Goal: Task Accomplishment & Management: Use online tool/utility

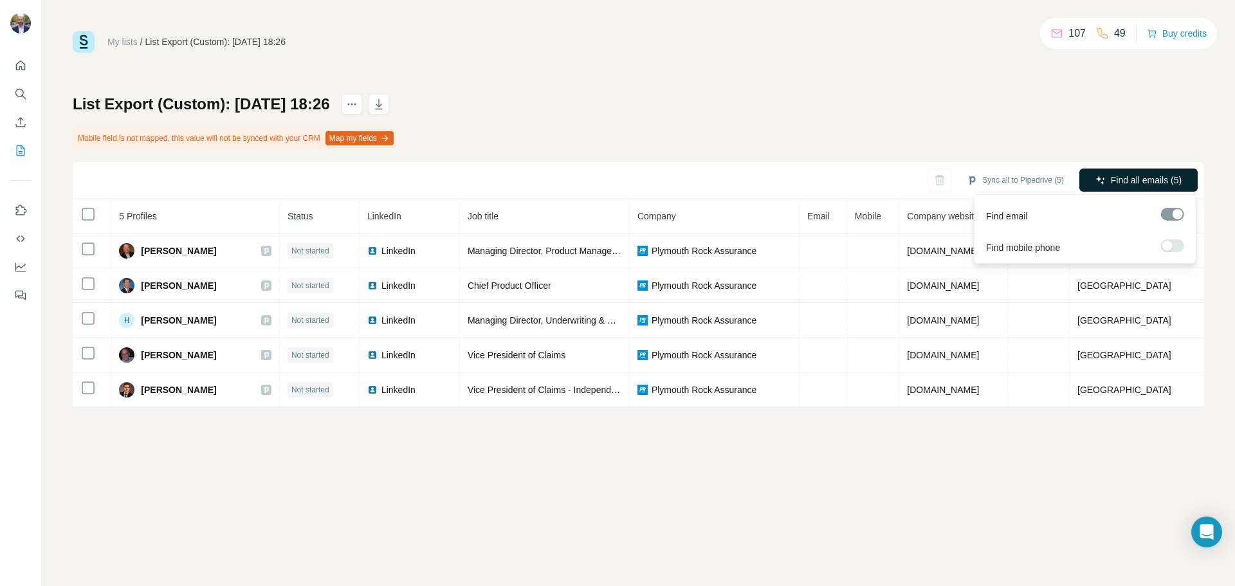
click at [1134, 180] on span "Find all emails (5)" at bounding box center [1146, 180] width 71 height 13
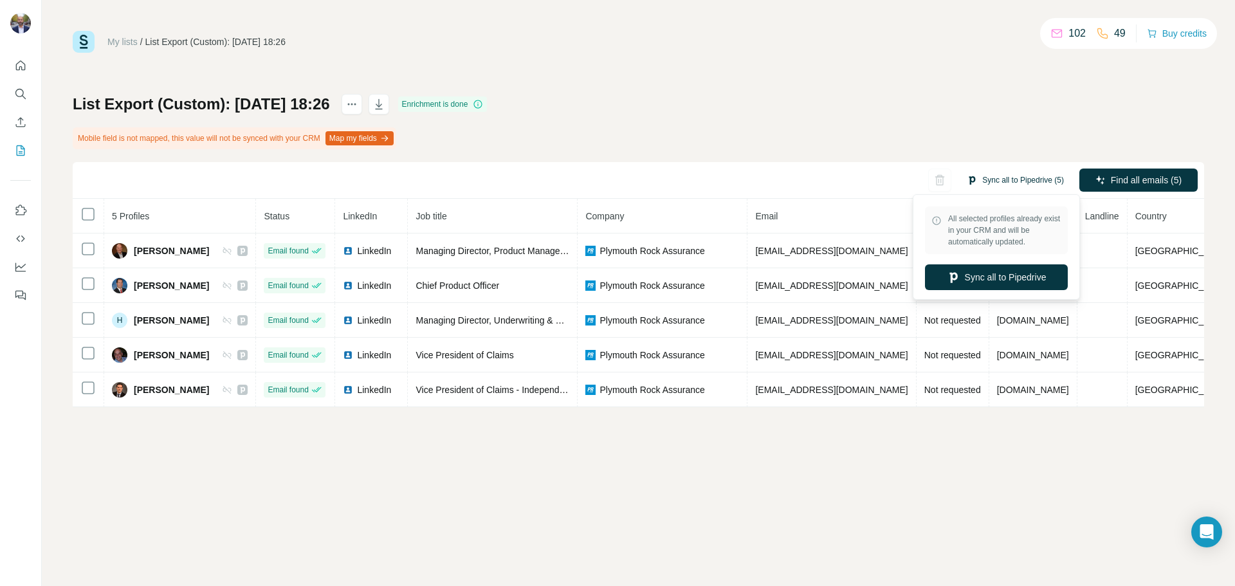
click at [1015, 180] on button "Sync all to Pipedrive (5)" at bounding box center [1015, 180] width 115 height 19
click at [977, 277] on button "Sync all to Pipedrive" at bounding box center [996, 277] width 143 height 26
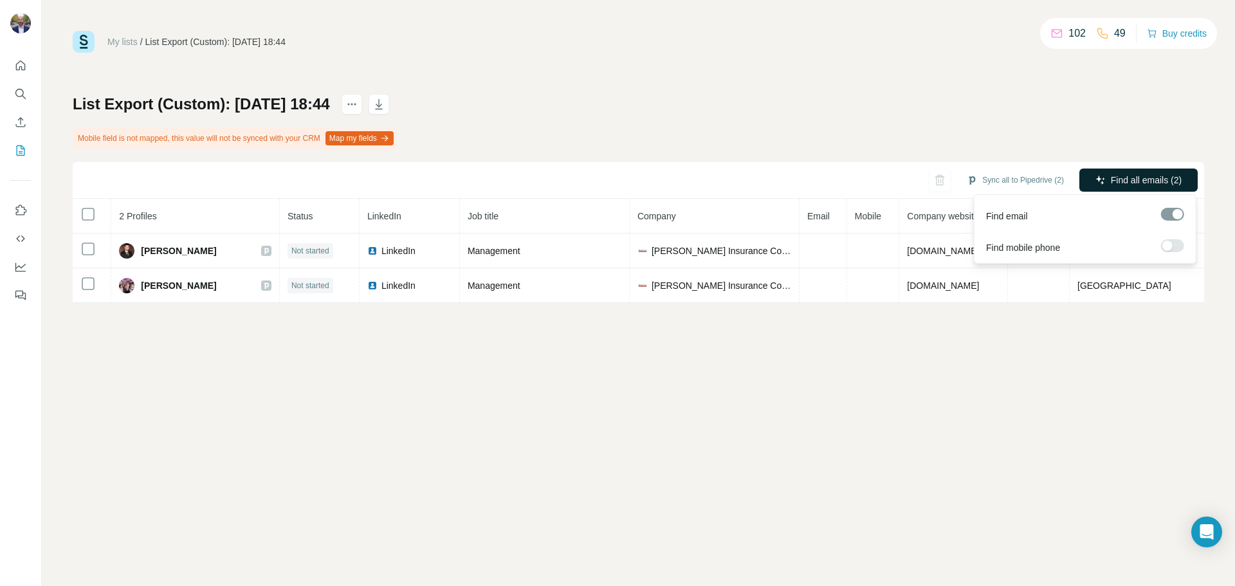
click at [1114, 179] on span "Find all emails (2)" at bounding box center [1146, 180] width 71 height 13
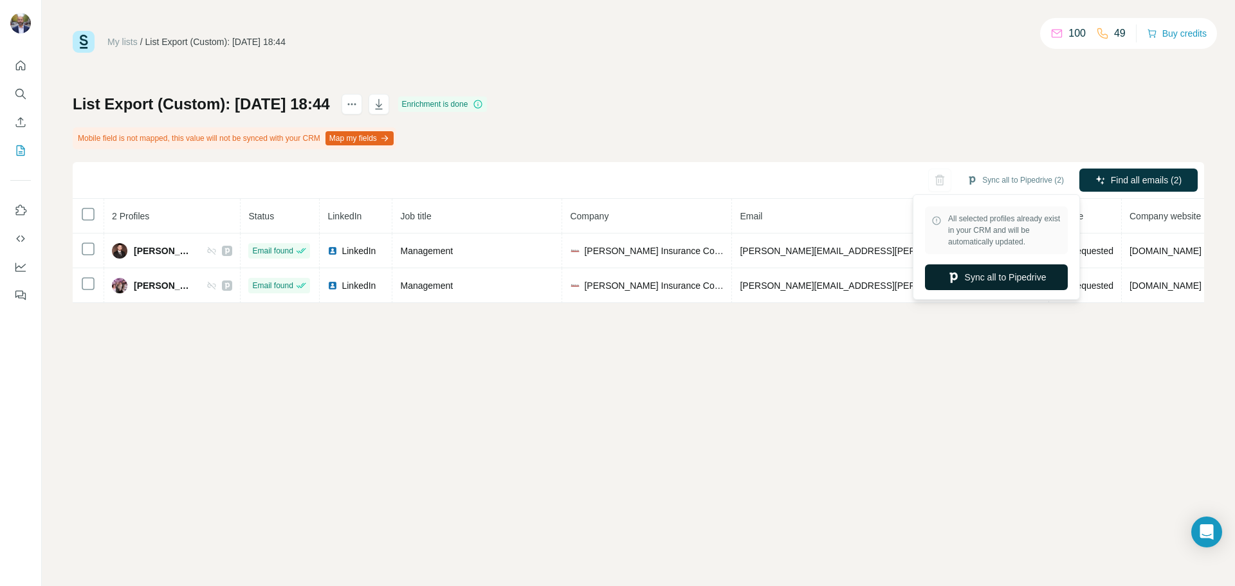
click at [993, 272] on button "Sync all to Pipedrive" at bounding box center [996, 277] width 143 height 26
